Goal: Information Seeking & Learning: Learn about a topic

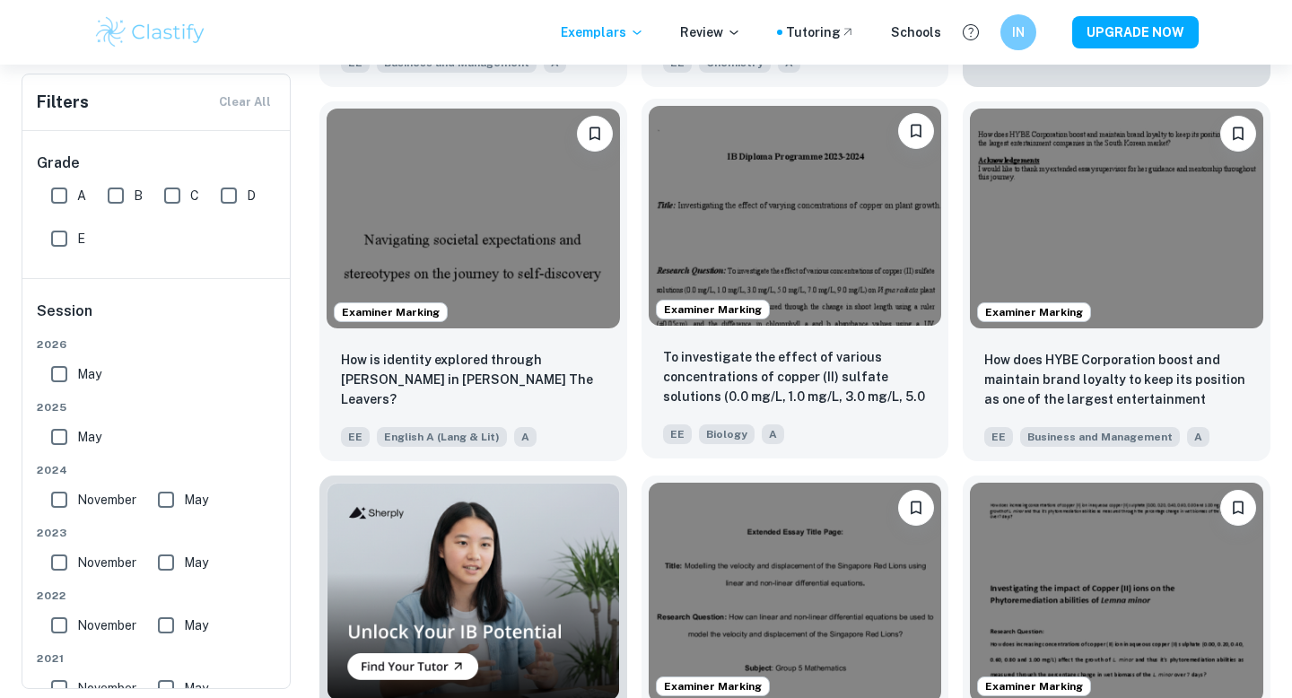
scroll to position [750, 0]
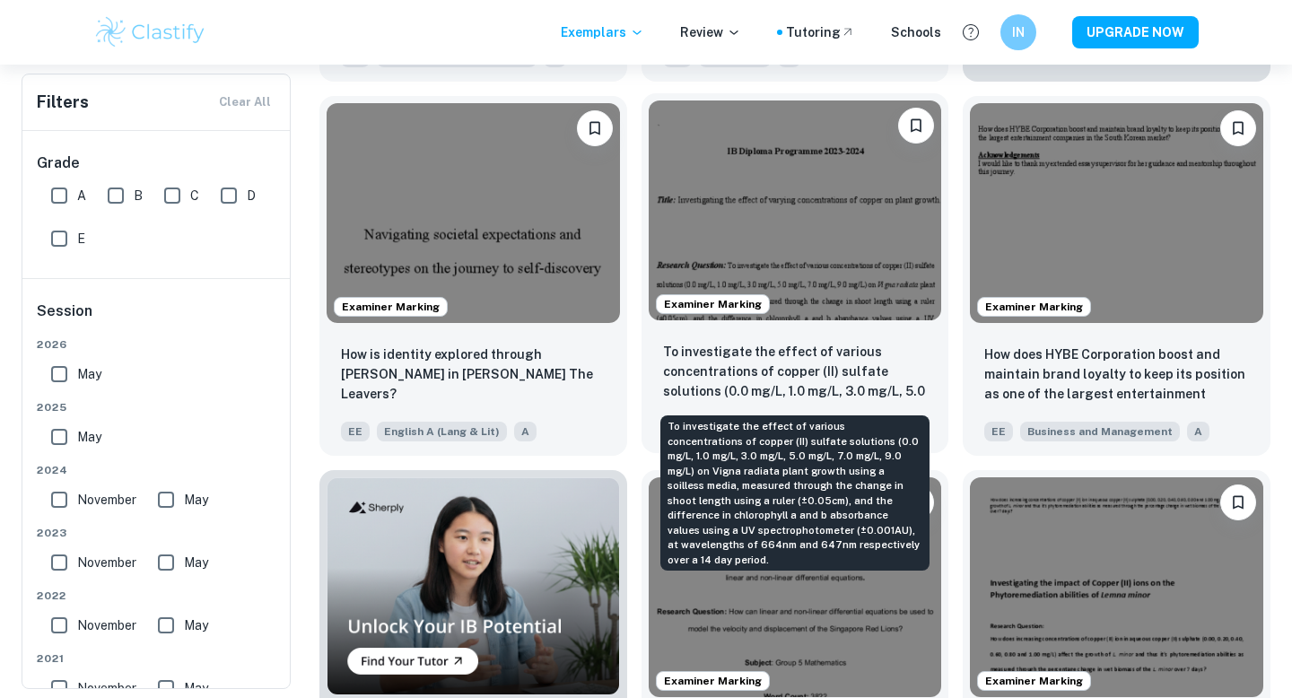
click at [810, 352] on p "To investigate the effect of various concentrations of copper (II) sulfate solu…" at bounding box center [795, 372] width 265 height 61
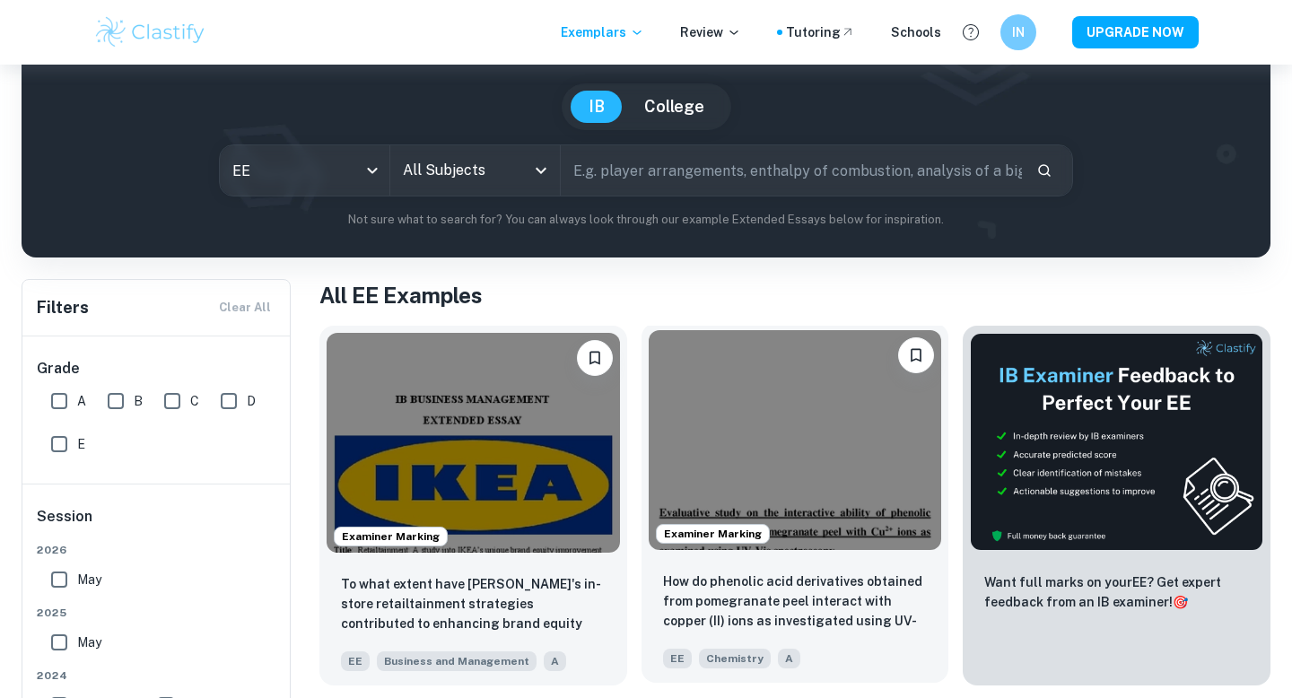
scroll to position [153, 0]
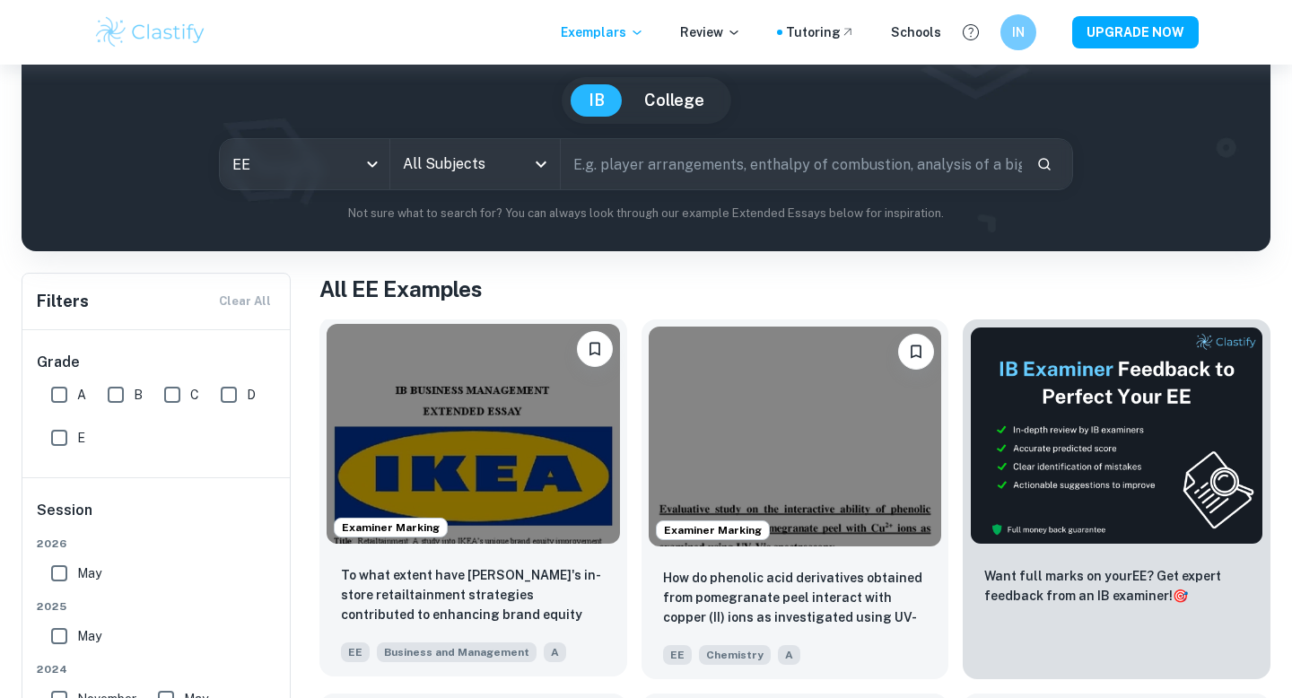
click at [479, 529] on img at bounding box center [473, 434] width 293 height 220
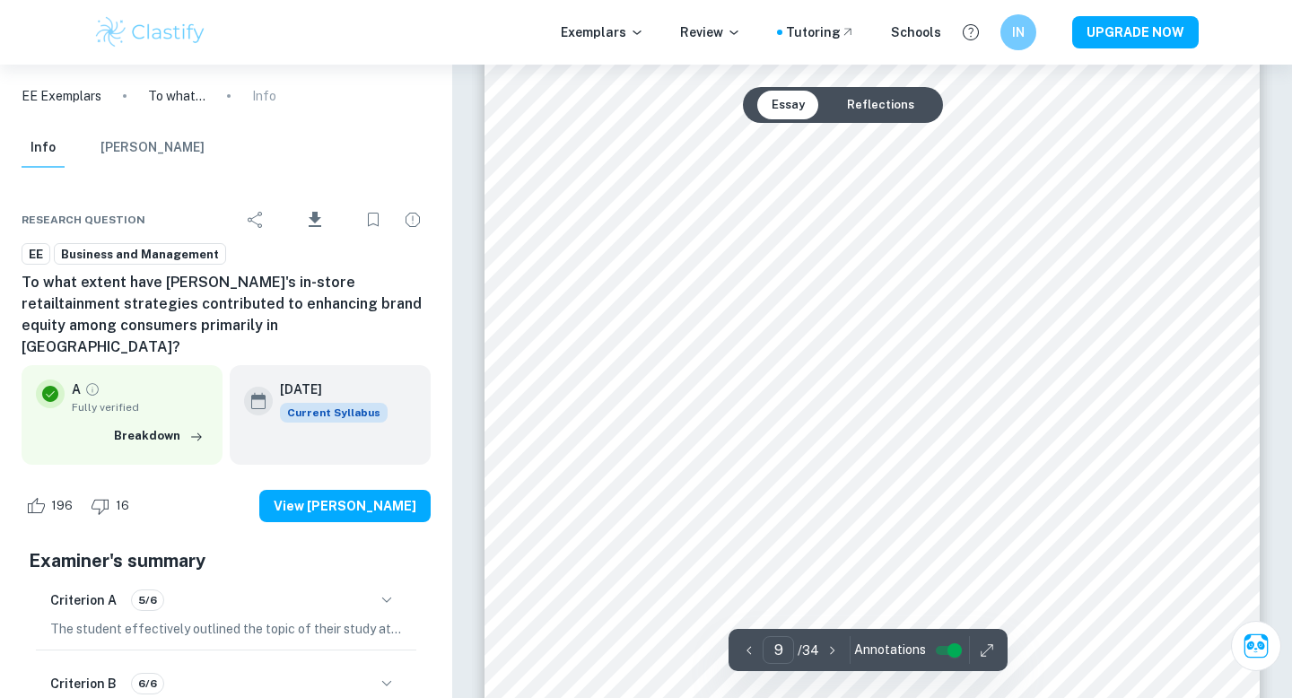
scroll to position [9345, 0]
type input "6"
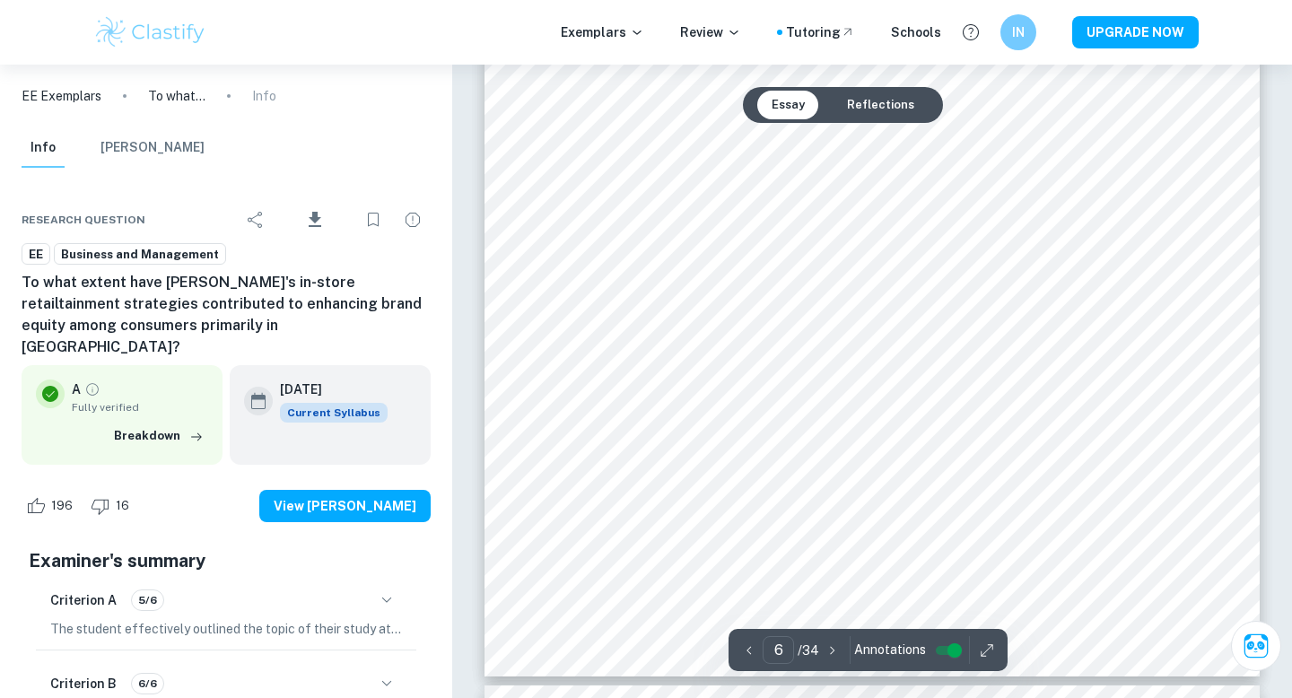
scroll to position [6234, 0]
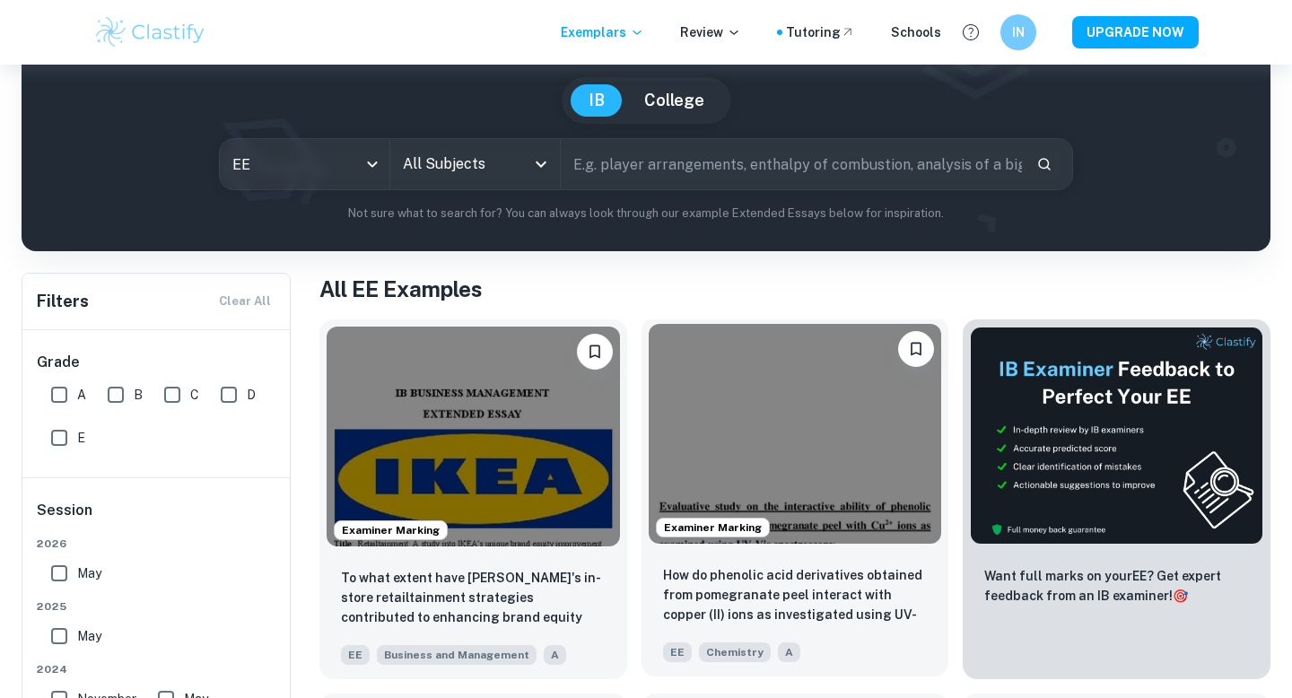
scroll to position [152, 0]
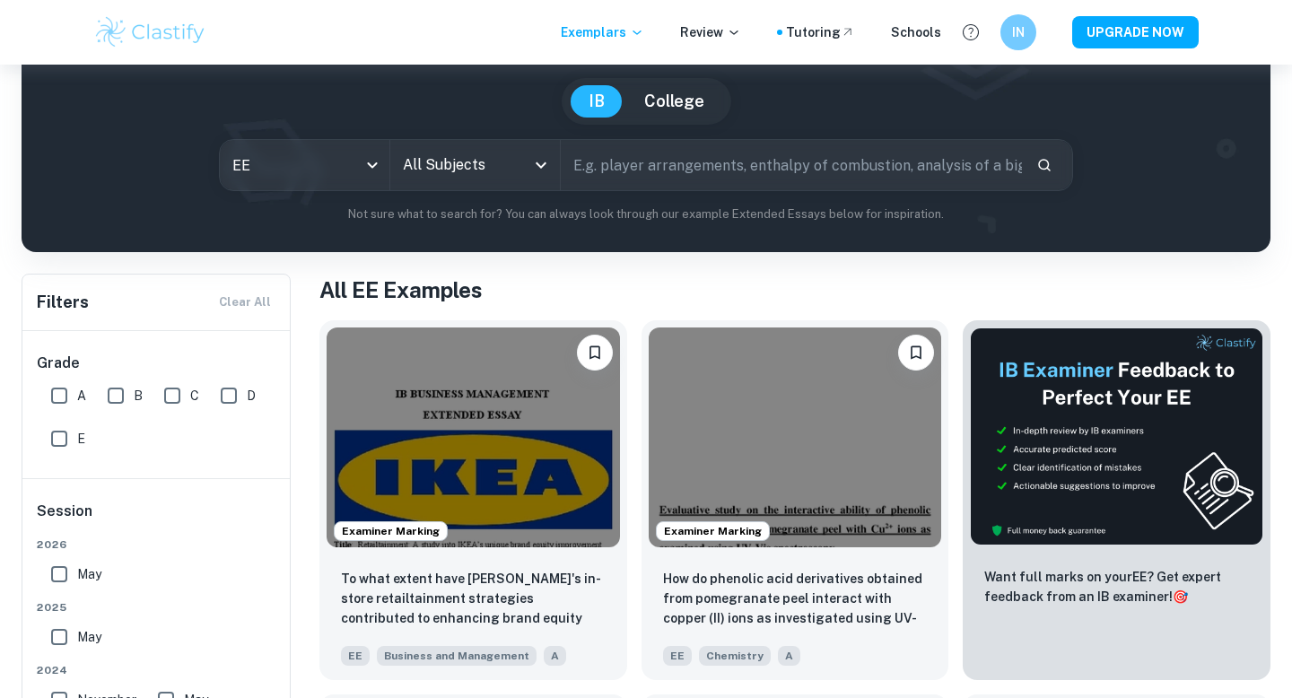
click at [501, 167] on input "All Subjects" at bounding box center [461, 165] width 127 height 34
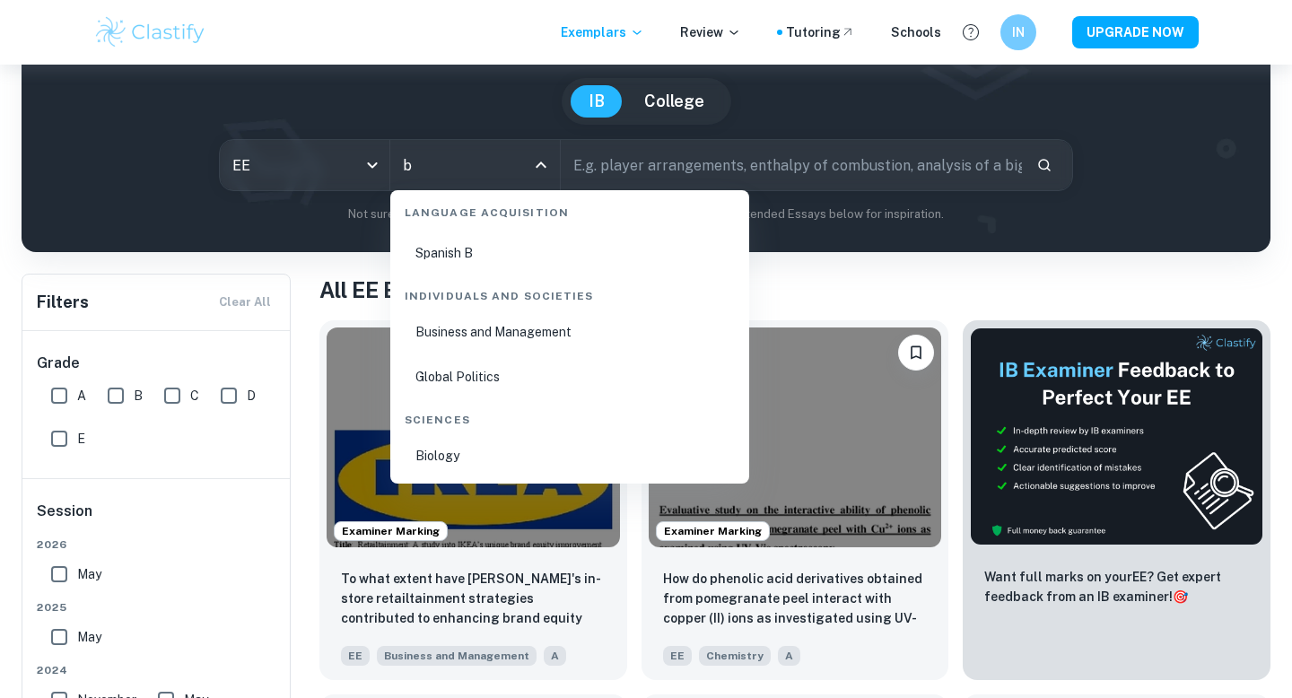
scroll to position [0, 0]
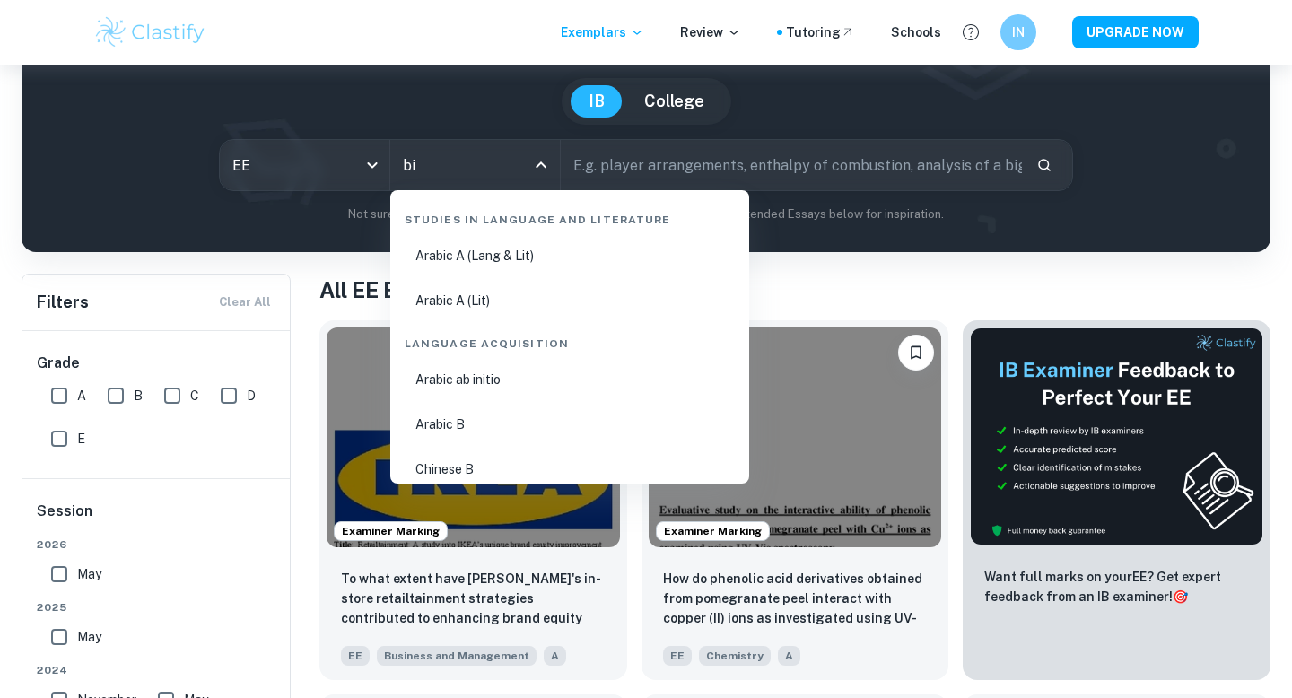
type input "bio"
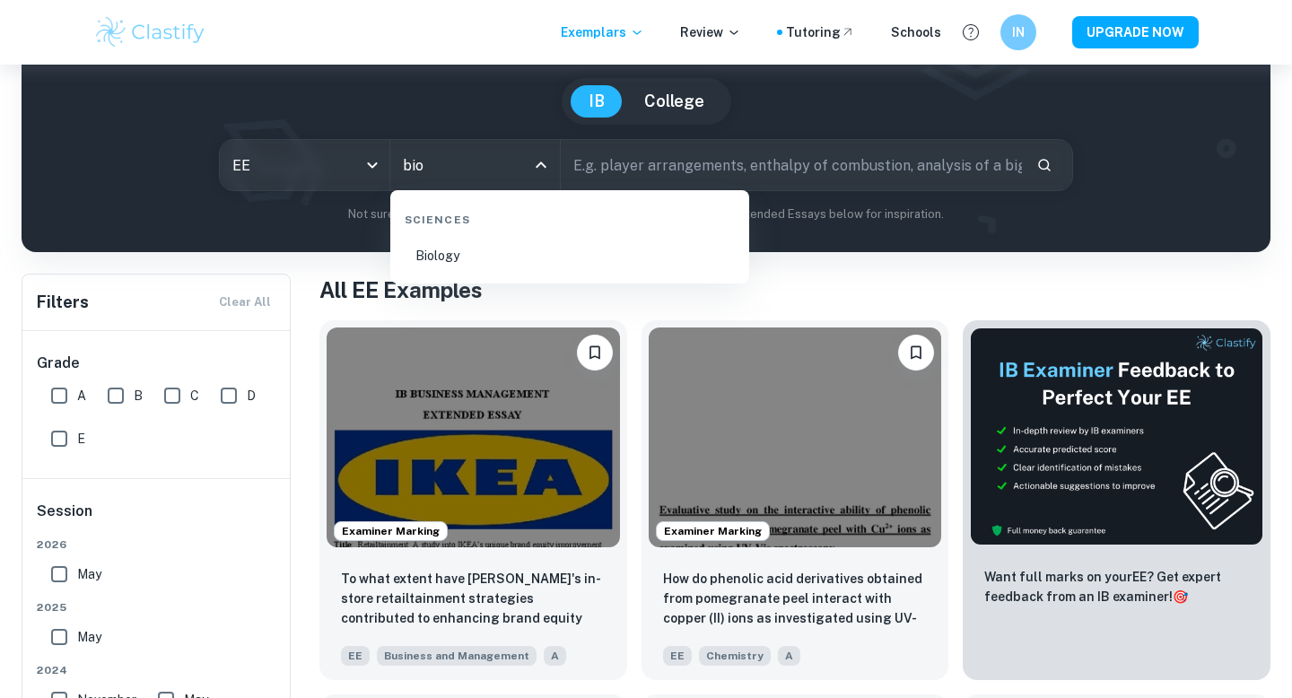
click at [603, 267] on li "Biology" at bounding box center [570, 255] width 345 height 41
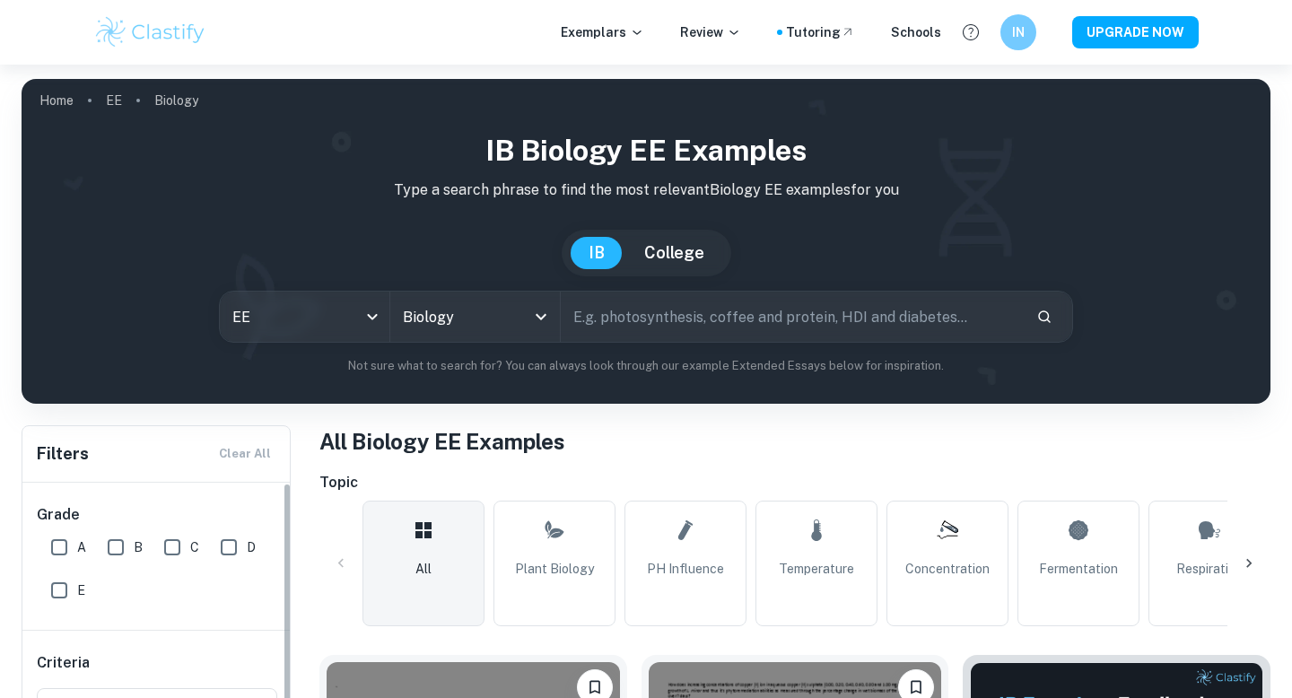
scroll to position [207, 0]
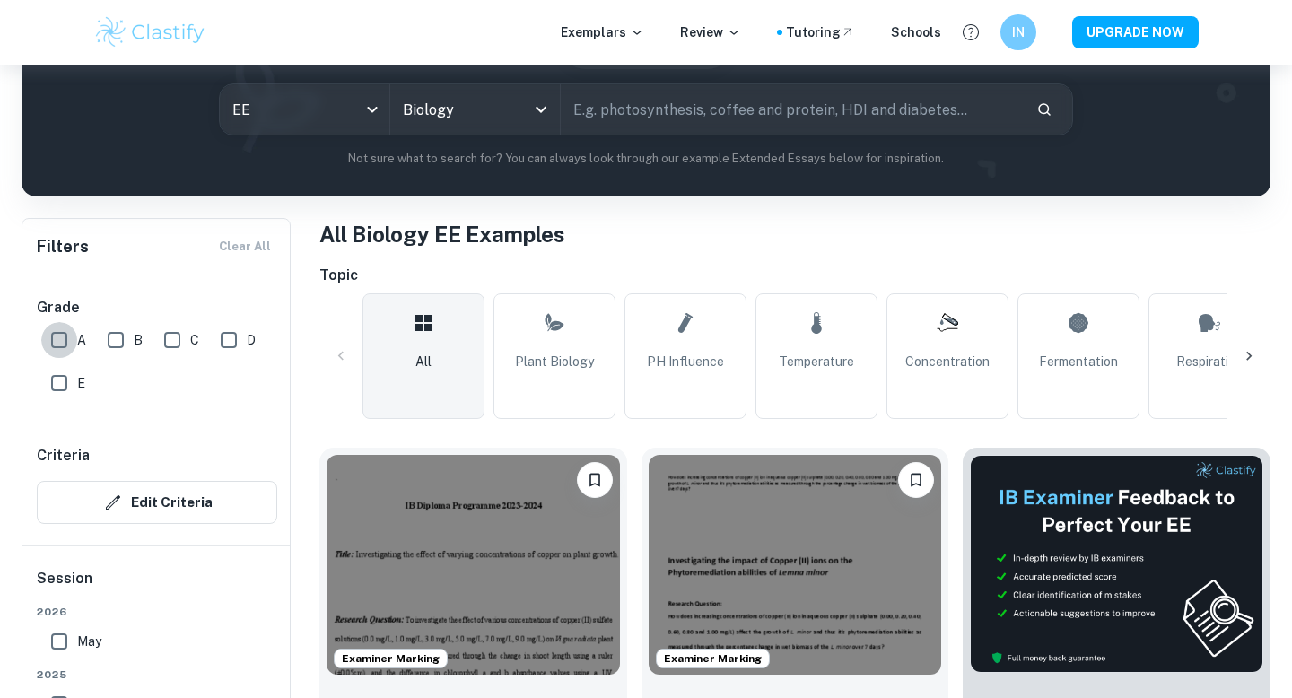
click at [57, 343] on input "A" at bounding box center [59, 340] width 36 height 36
checkbox input "true"
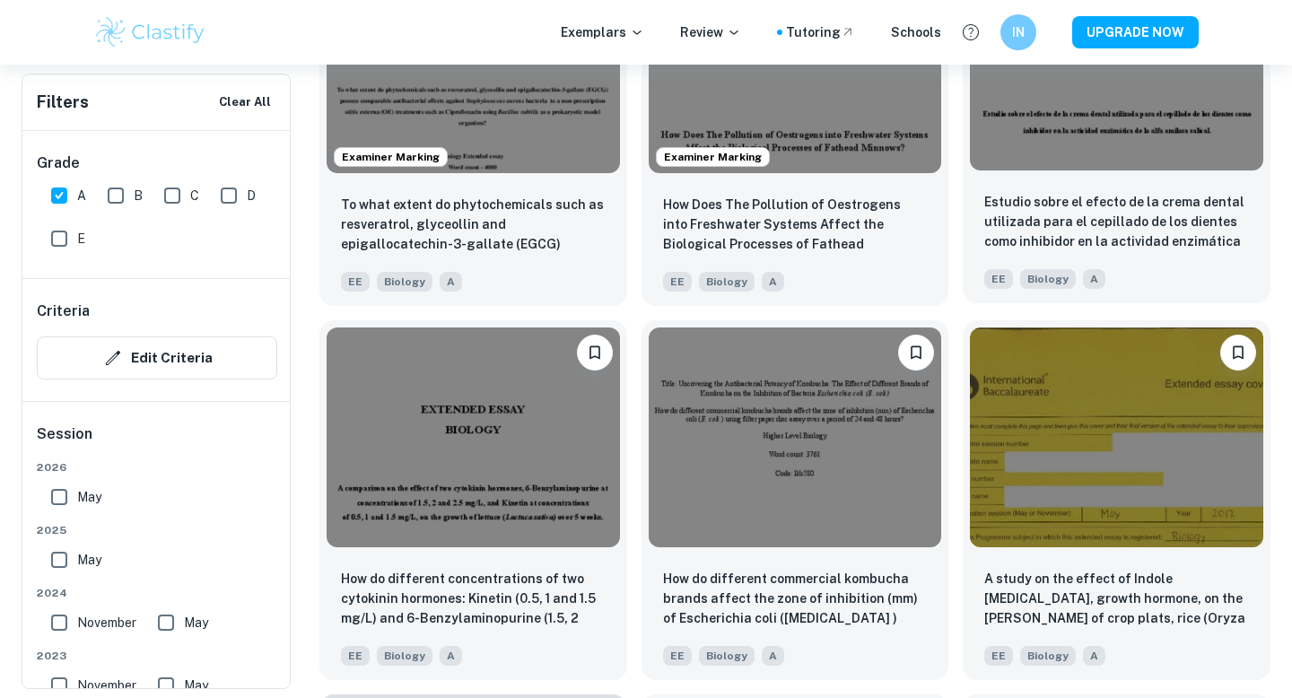
scroll to position [2248, 0]
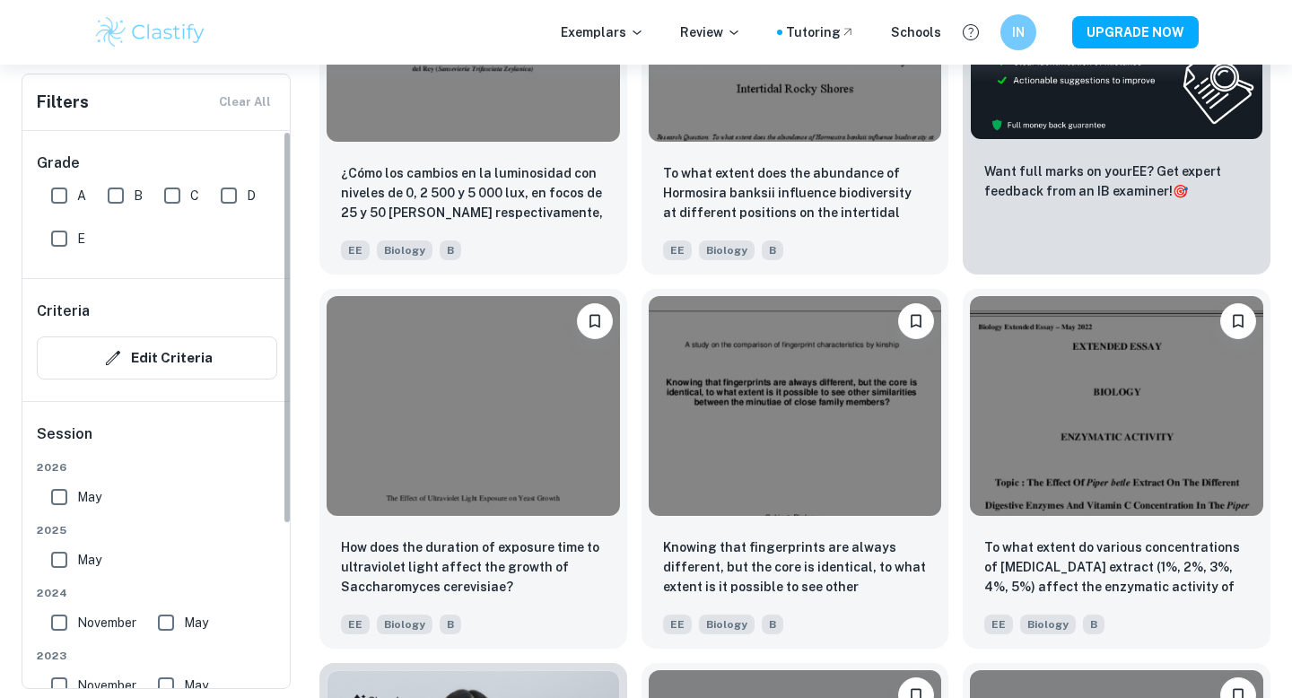
scroll to position [6734, 0]
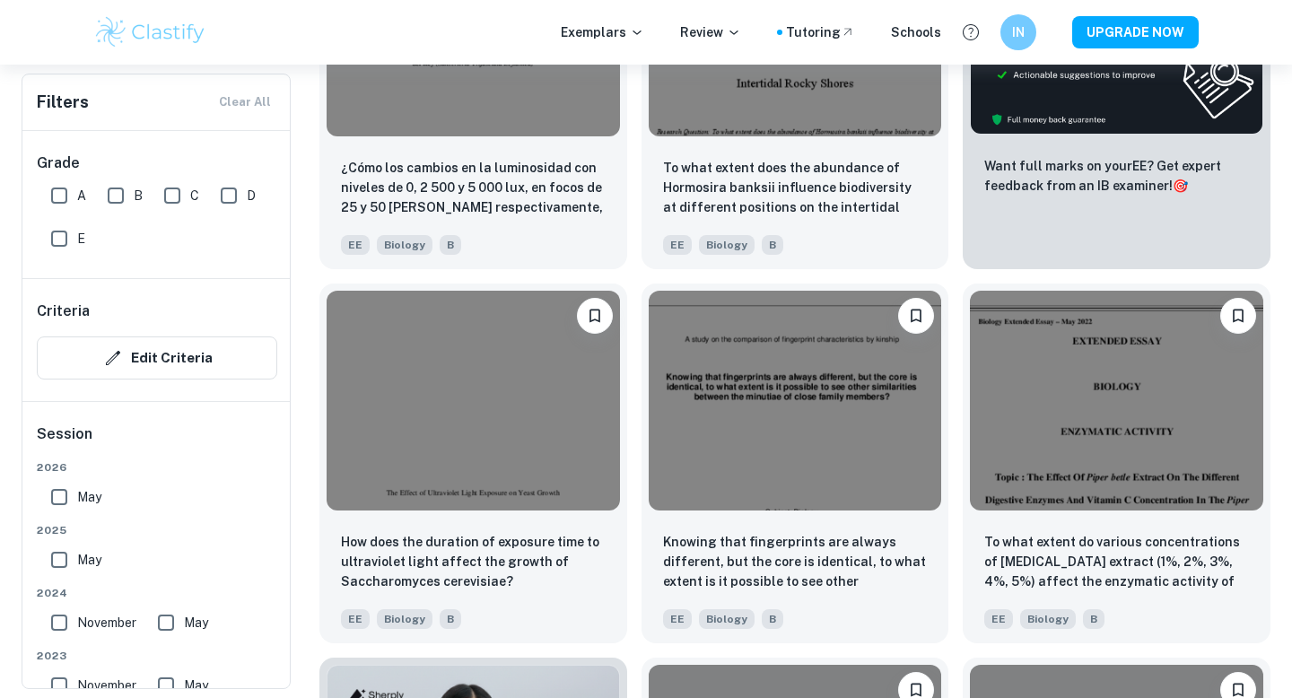
click at [53, 205] on input "A" at bounding box center [59, 196] width 36 height 36
checkbox input "true"
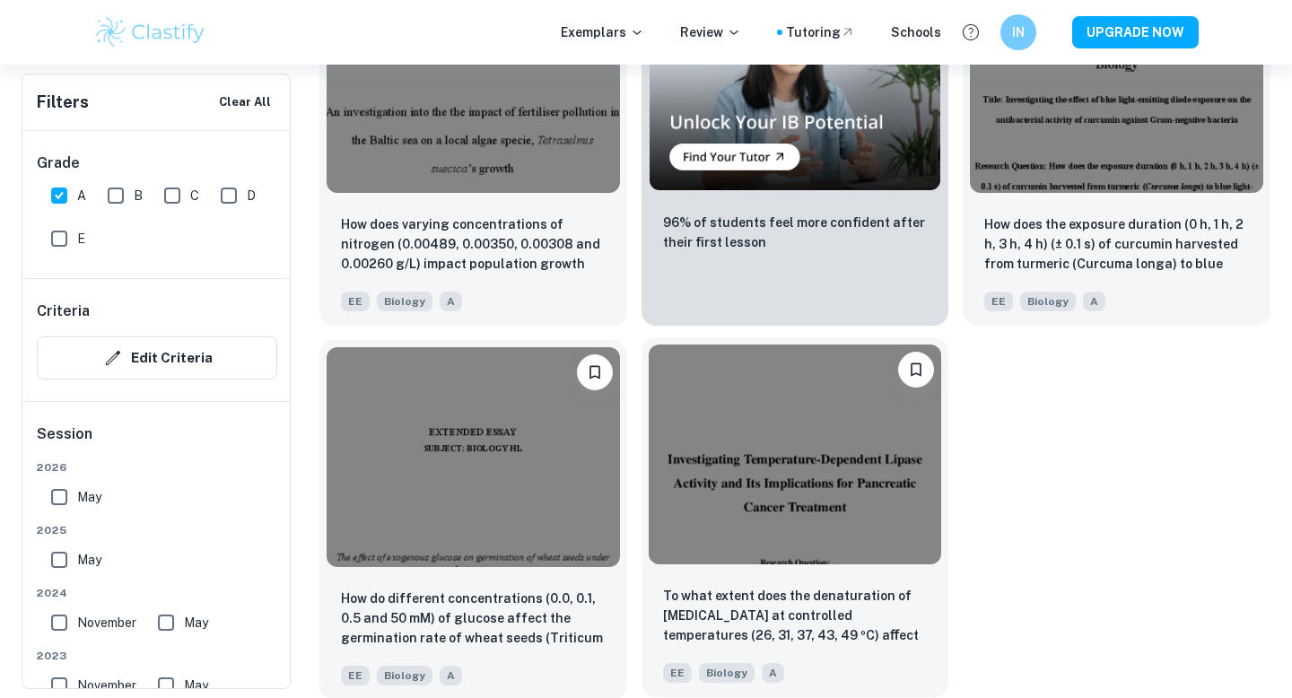
scroll to position [3354, 0]
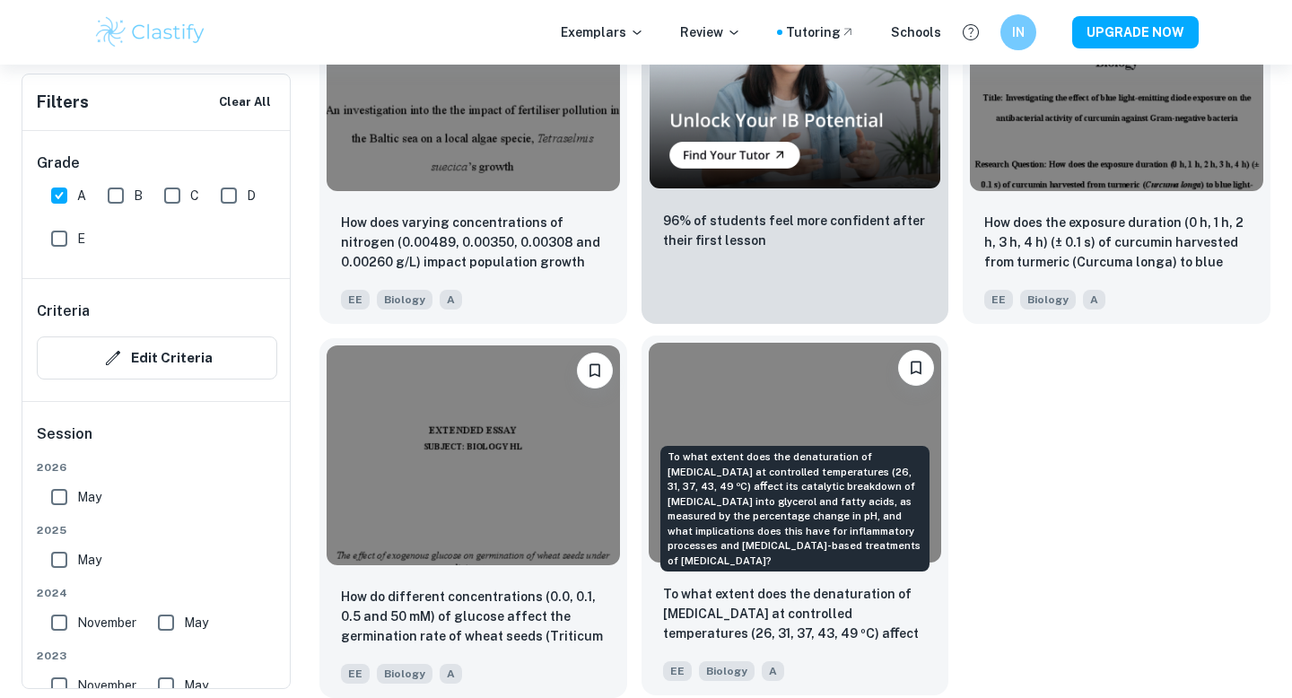
click at [750, 631] on p "To what extent does the denaturation of [MEDICAL_DATA] at controlled temperatur…" at bounding box center [795, 614] width 265 height 61
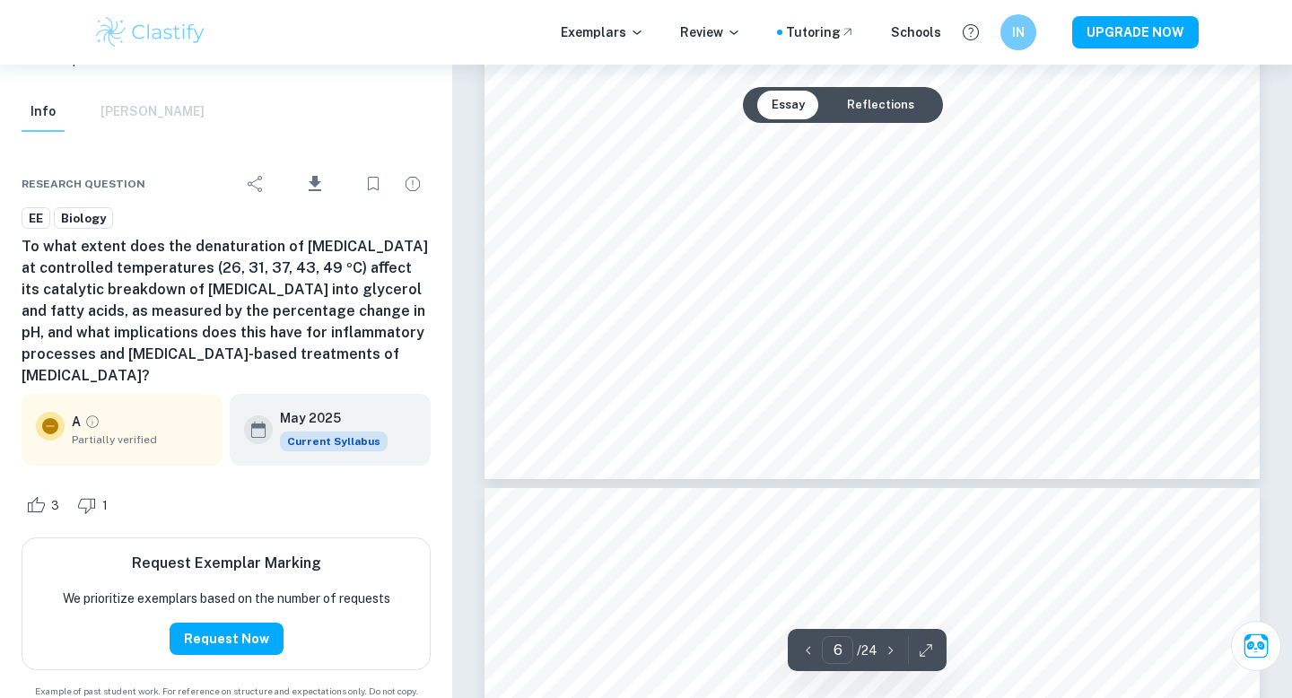
scroll to position [5924, 0]
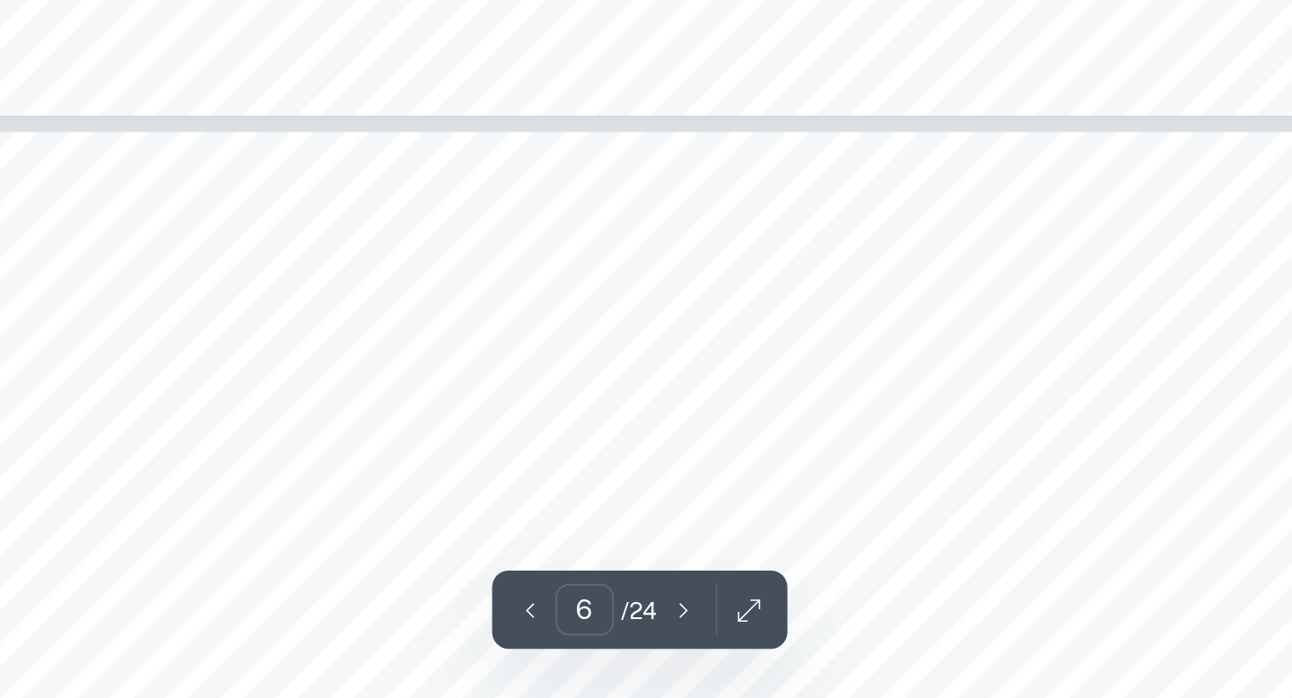
type input "7"
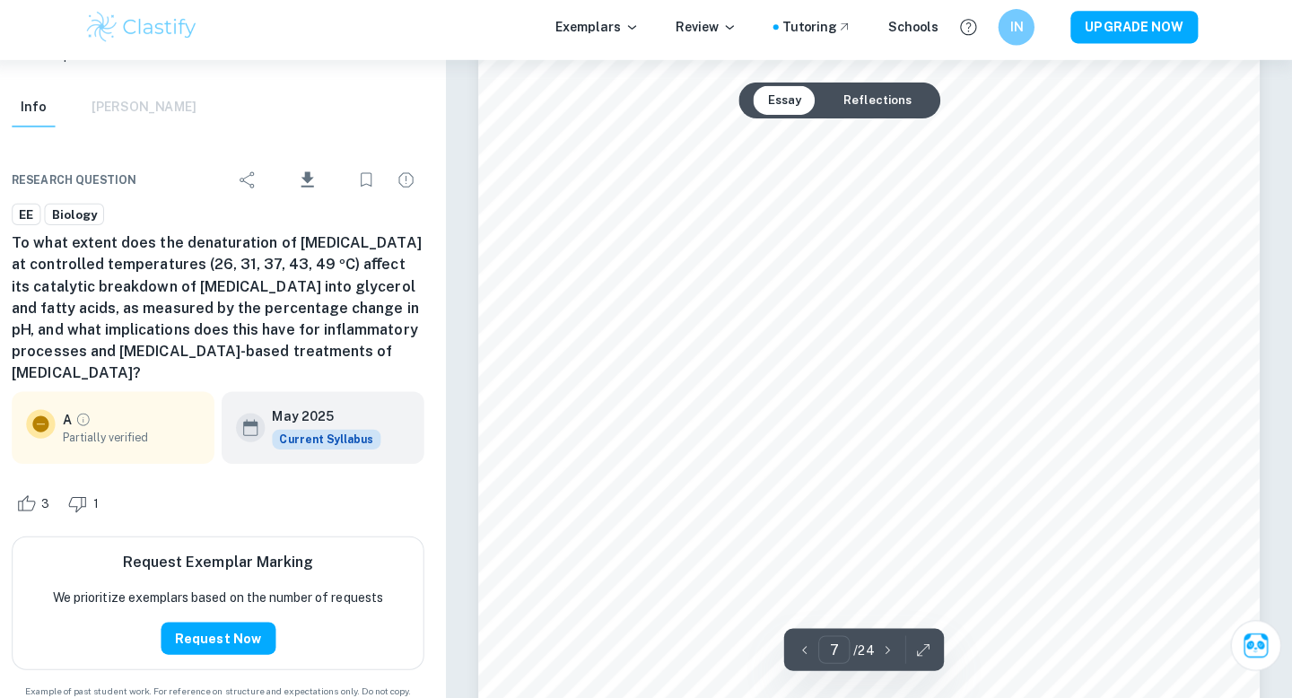
scroll to position [6472, 0]
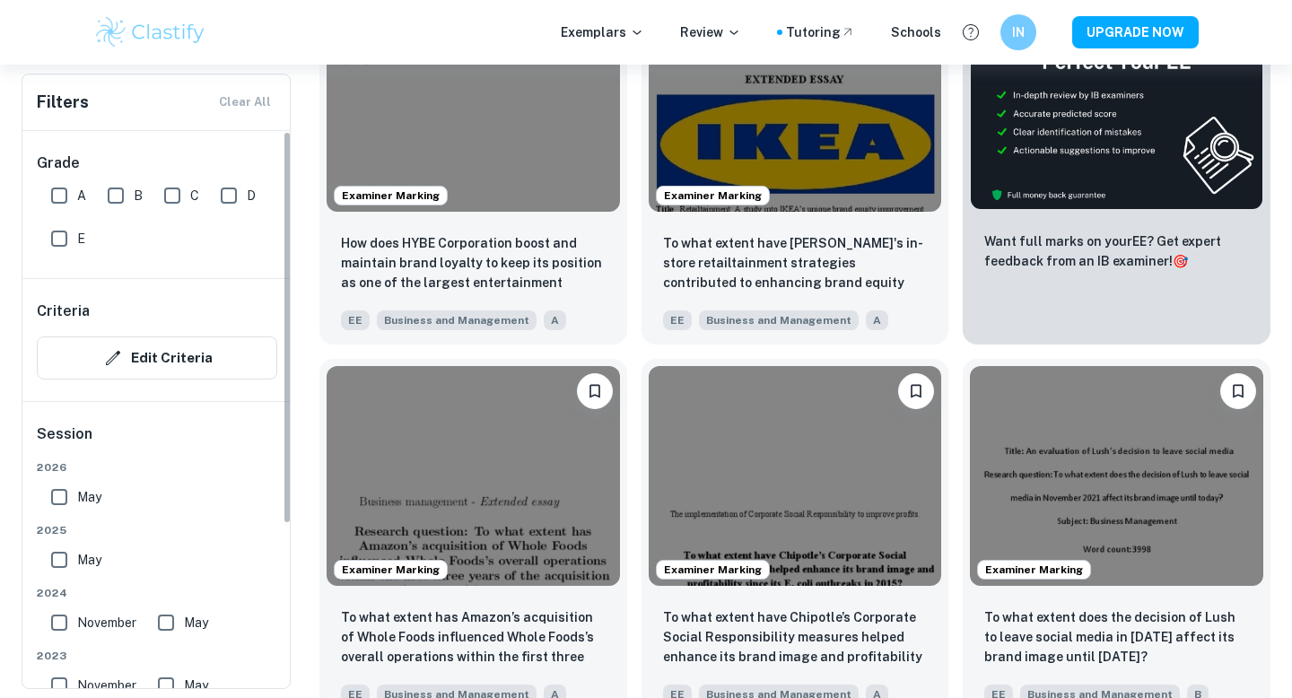
scroll to position [645, 0]
